Goal: Task Accomplishment & Management: Use online tool/utility

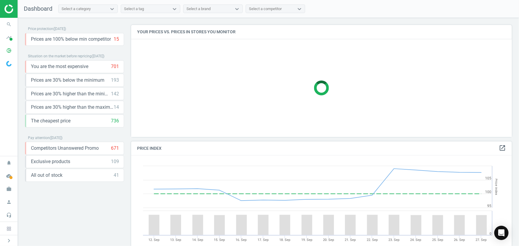
scroll to position [126, 385]
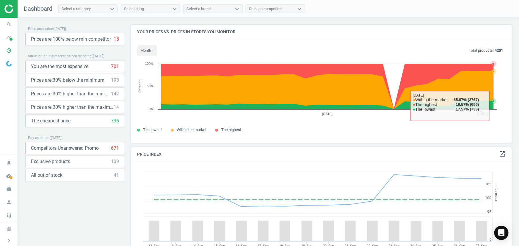
click at [492, 100] on icon at bounding box center [493, 101] width 6 height 6
click at [492, 88] on icon at bounding box center [327, 90] width 332 height 38
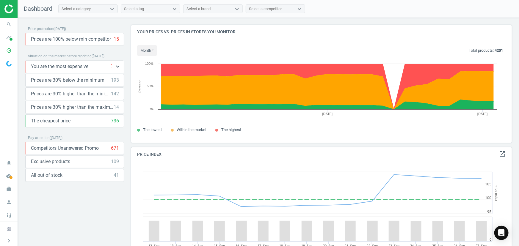
click at [70, 63] on span "You are the most expensive" at bounding box center [59, 66] width 57 height 7
click at [114, 66] on icon "keyboard_arrow_down" at bounding box center [117, 66] width 7 height 7
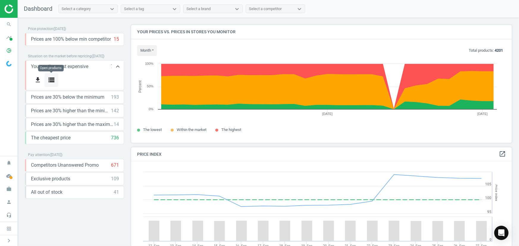
click at [52, 79] on icon "storage" at bounding box center [51, 79] width 7 height 7
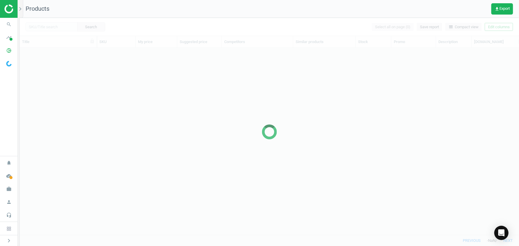
scroll to position [179, 495]
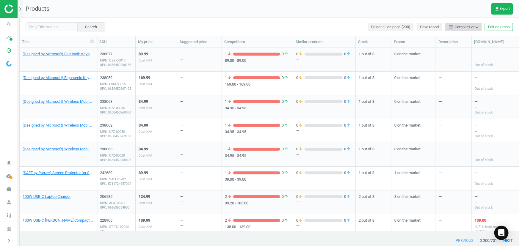
click at [461, 27] on span "line_weight Compact view" at bounding box center [463, 26] width 30 height 5
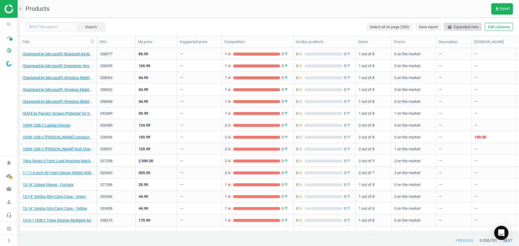
click at [461, 27] on span "horizontal_split Expanded view" at bounding box center [462, 26] width 31 height 5
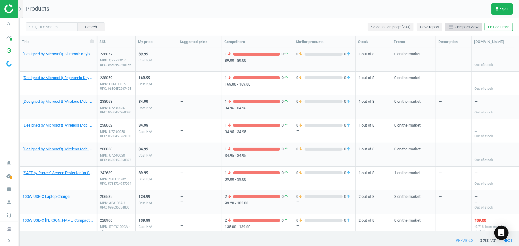
click at [461, 27] on span "line_weight Compact view" at bounding box center [463, 26] width 30 height 5
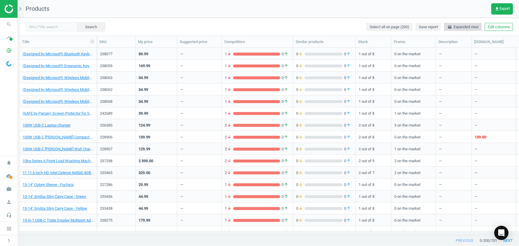
click at [461, 27] on span "horizontal_split Expanded view" at bounding box center [462, 26] width 31 height 5
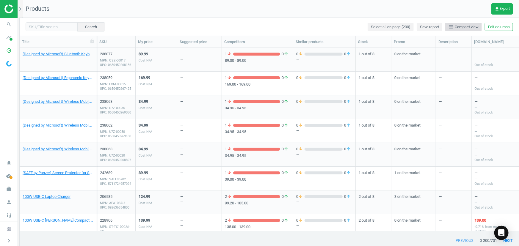
click at [461, 27] on span "line_weight Compact view" at bounding box center [463, 26] width 30 height 5
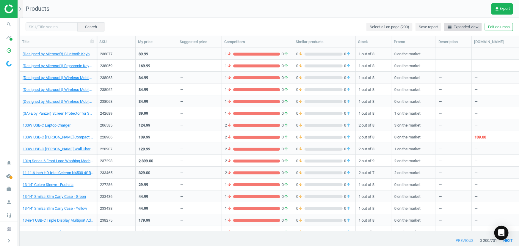
click at [461, 27] on span "horizontal_split Expanded view" at bounding box center [462, 26] width 31 height 5
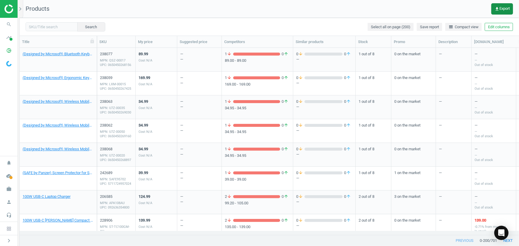
click at [505, 12] on button "get_app Export" at bounding box center [502, 8] width 22 height 11
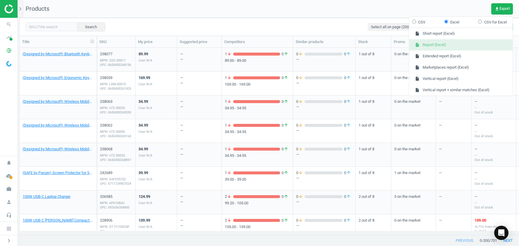
click at [461, 43] on button "insert_drive_file Report (Excel)" at bounding box center [460, 45] width 103 height 11
